Goal: Task Accomplishment & Management: Manage account settings

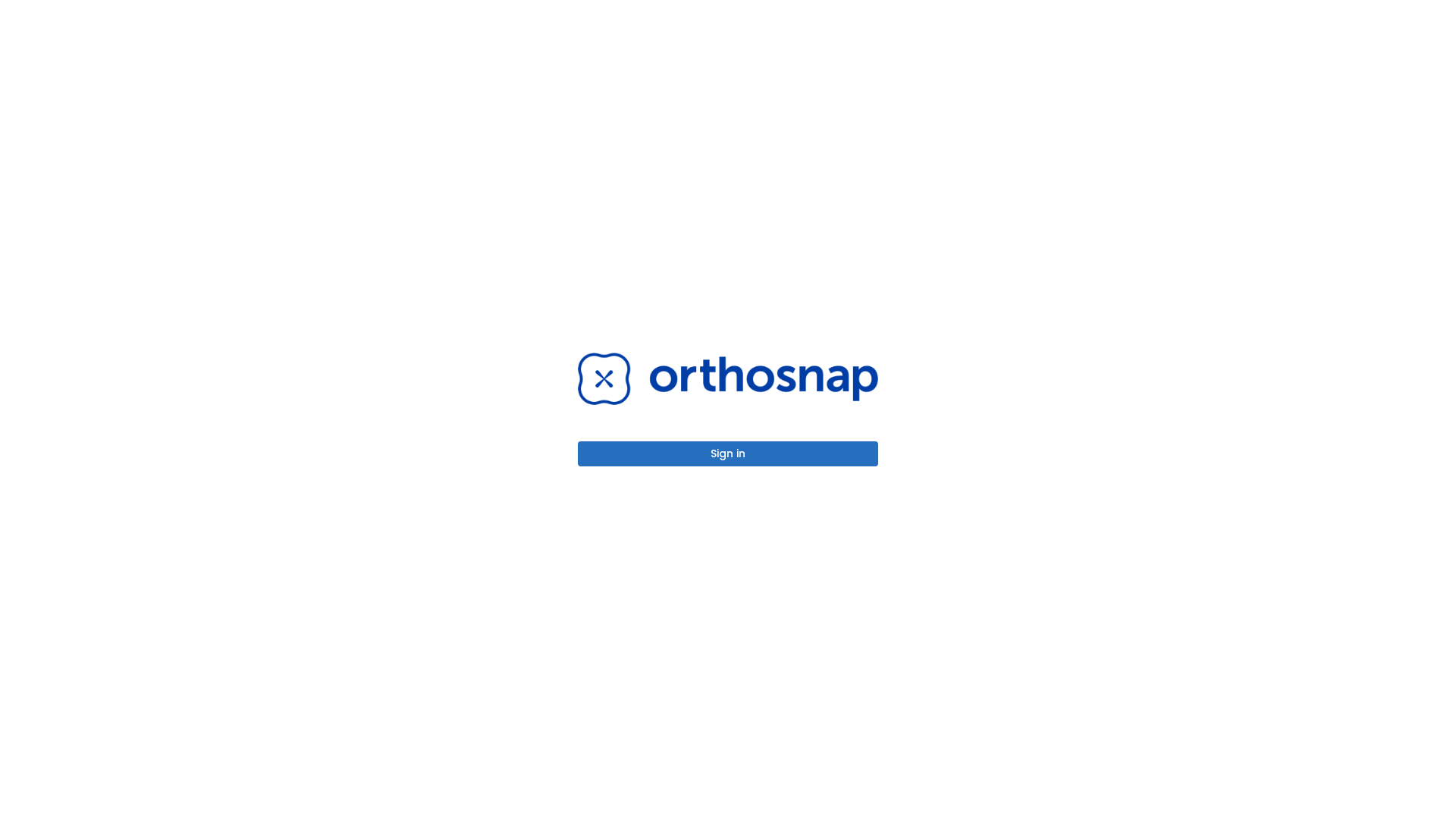
click at [728, 453] on button "Sign in" at bounding box center [727, 453] width 300 height 25
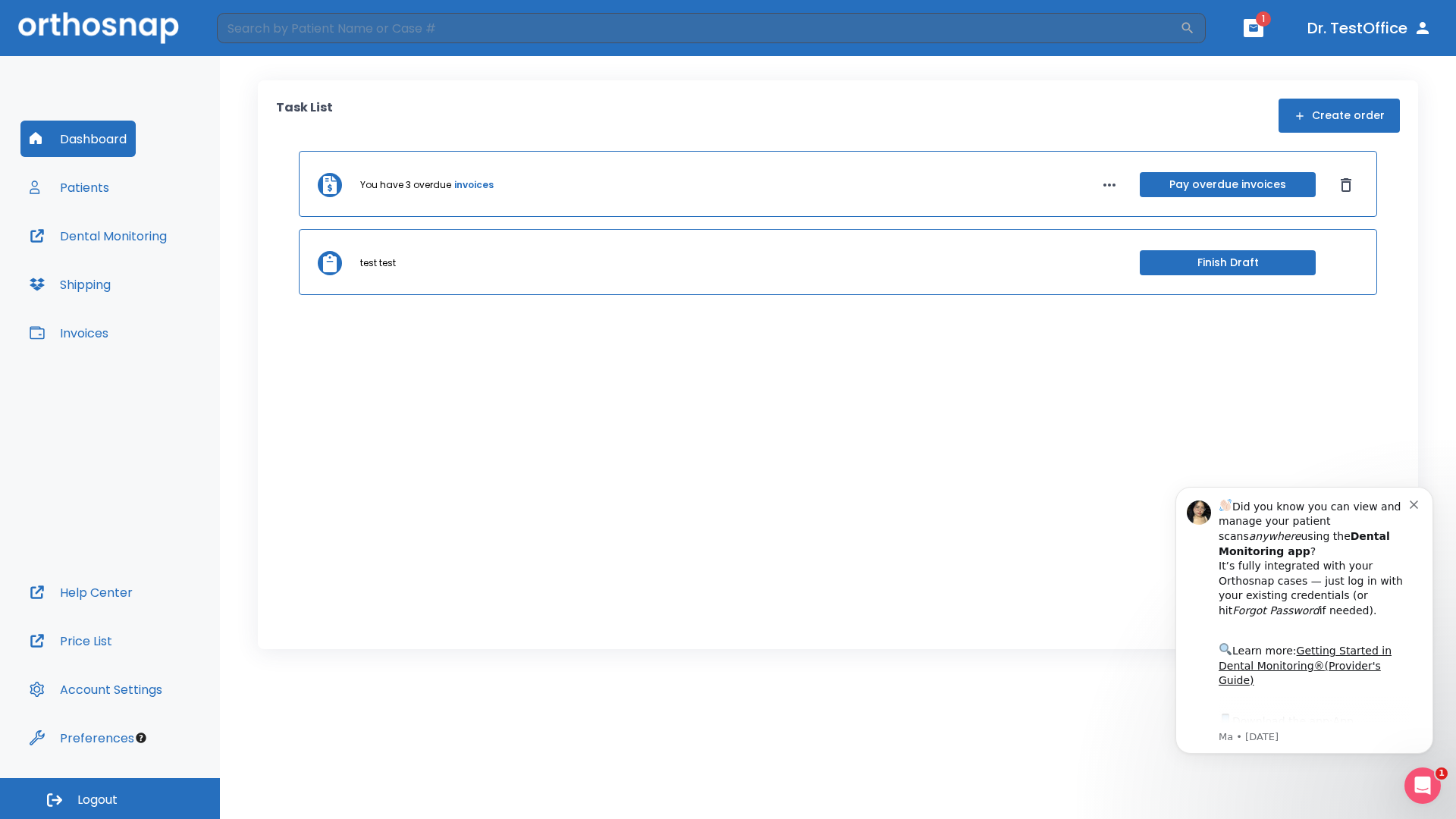
click at [110, 798] on span "Logout" at bounding box center [98, 799] width 40 height 17
